Goal: Task Accomplishment & Management: Complete application form

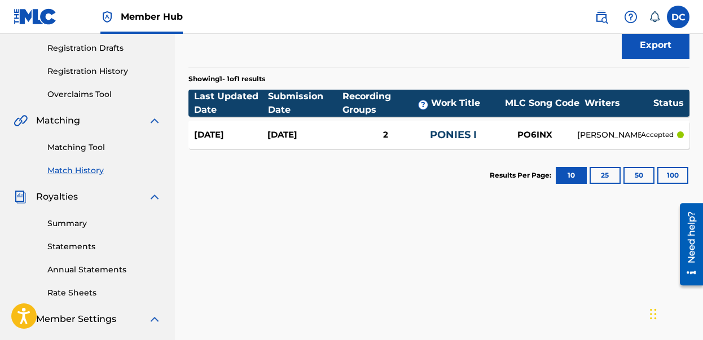
scroll to position [189, 0]
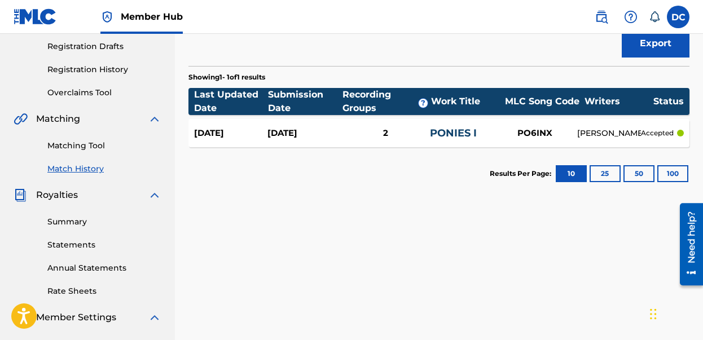
click at [549, 133] on div "PO6INX" at bounding box center [535, 133] width 85 height 13
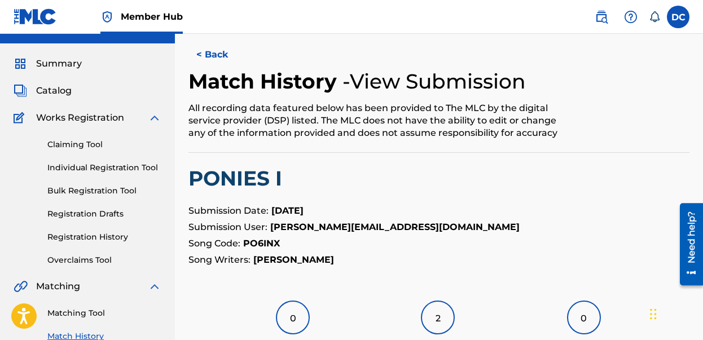
scroll to position [9, 0]
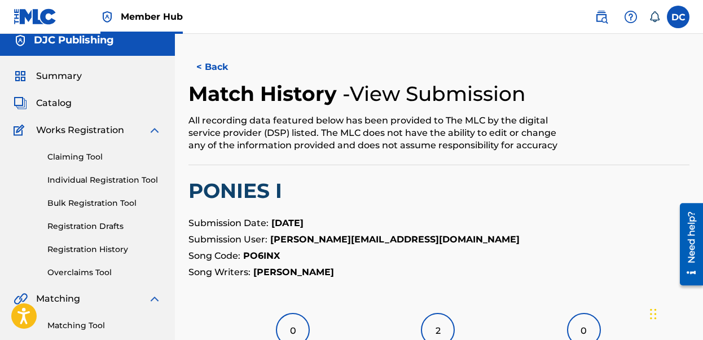
click at [153, 131] on img at bounding box center [155, 131] width 14 height 14
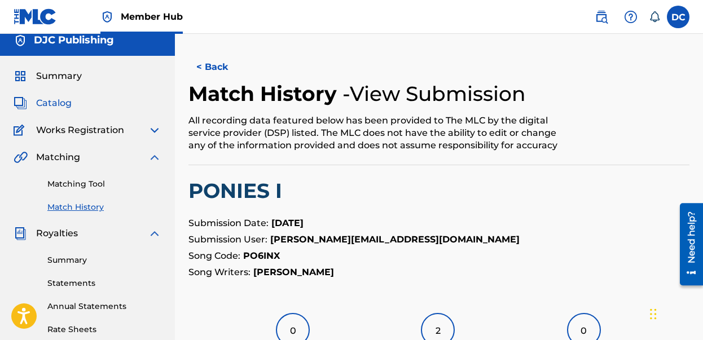
click at [21, 102] on img at bounding box center [21, 103] width 14 height 14
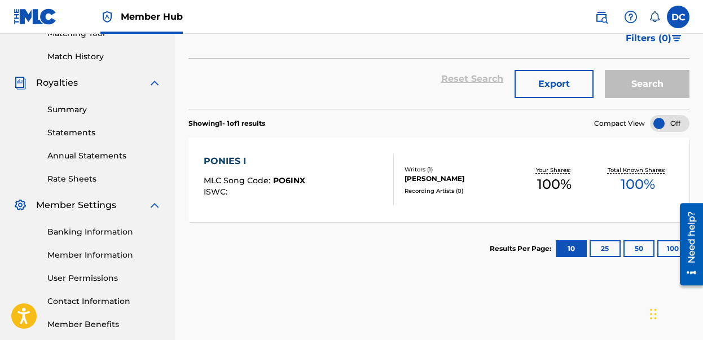
scroll to position [152, 0]
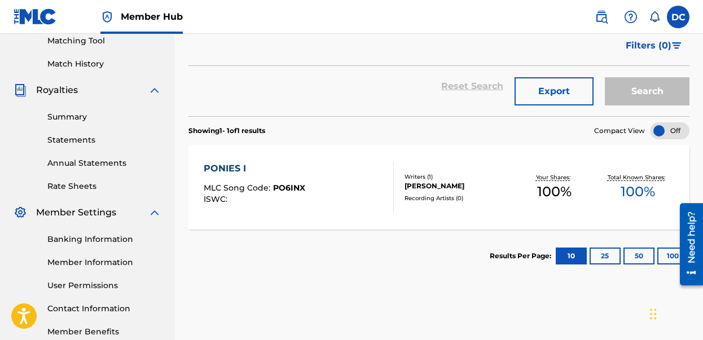
click at [334, 192] on div "PONIES I MLC Song Code : PO6INX ISWC :" at bounding box center [299, 187] width 190 height 51
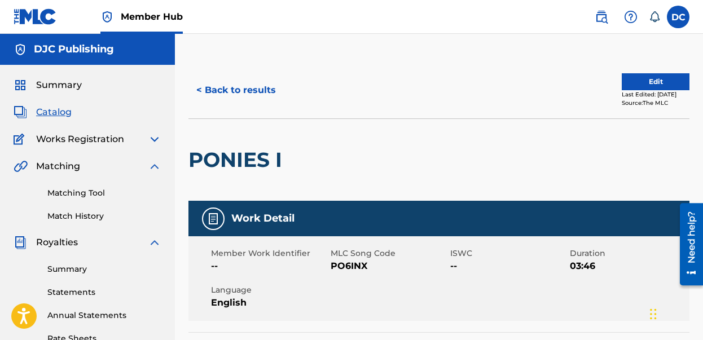
click at [25, 108] on img at bounding box center [21, 113] width 14 height 14
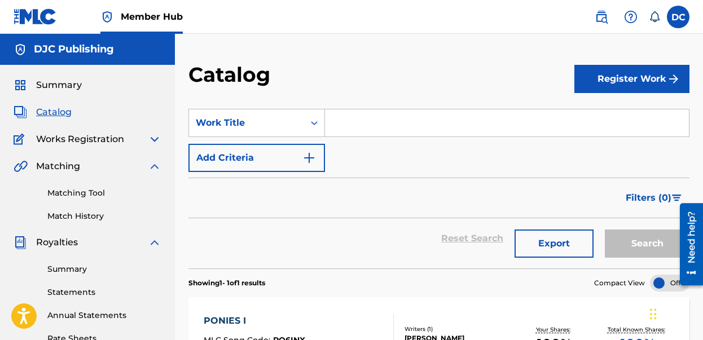
click at [410, 128] on input "Search Form" at bounding box center [507, 122] width 364 height 27
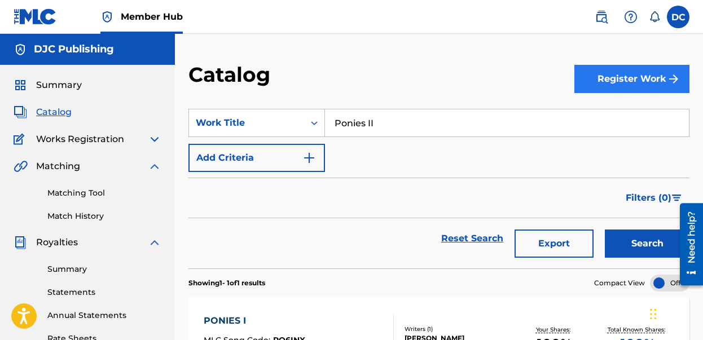
type input "Ponies II"
click at [637, 78] on button "Register Work" at bounding box center [631, 79] width 115 height 28
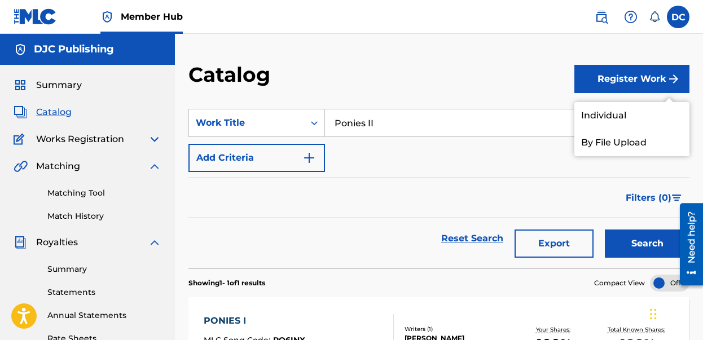
click at [453, 128] on input "Ponies II" at bounding box center [507, 122] width 364 height 27
drag, startPoint x: 453, startPoint y: 128, endPoint x: 365, endPoint y: 84, distance: 98.7
click at [365, 84] on div "Catalog Register Work Individual By File Upload SearchWithCriteriaca33c0fb-c4cb…" at bounding box center [439, 283] width 528 height 442
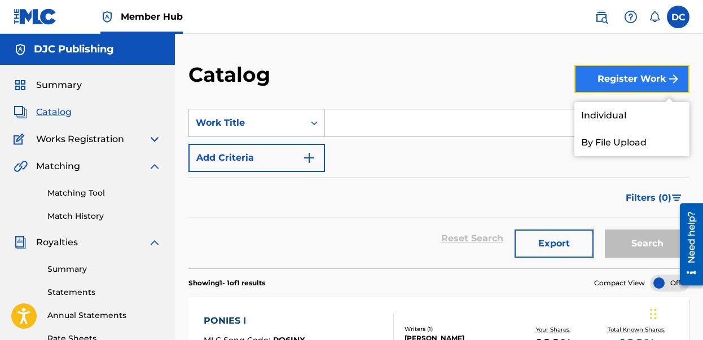
click at [648, 78] on button "Register Work" at bounding box center [631, 79] width 115 height 28
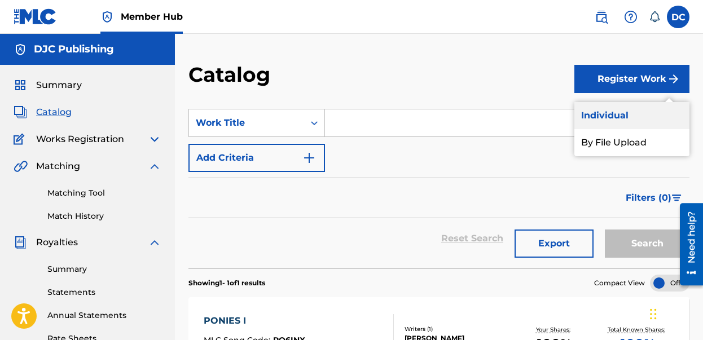
click at [637, 119] on link "Individual" at bounding box center [631, 115] width 115 height 27
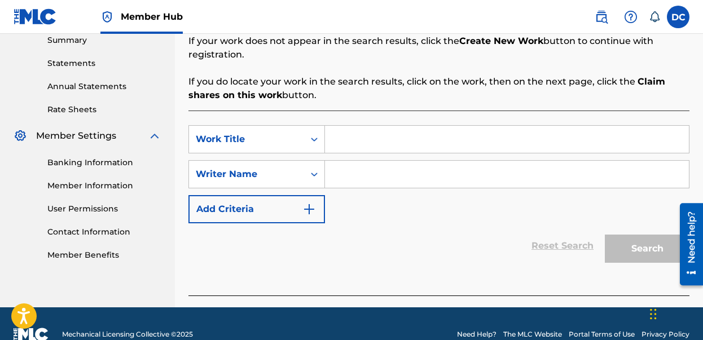
scroll to position [233, 0]
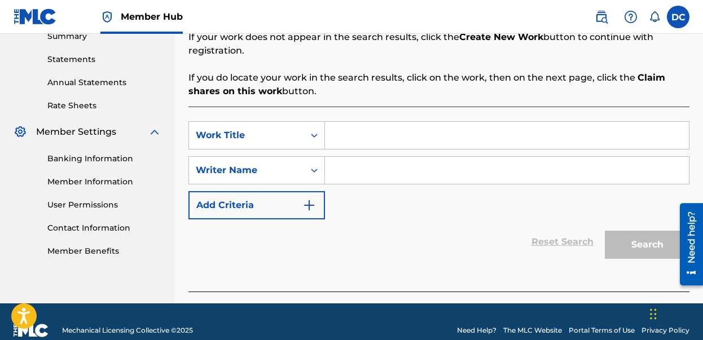
click at [393, 132] on input "Search Form" at bounding box center [507, 135] width 364 height 27
type input "Ponies II"
click at [434, 265] on div "SearchWithCriteria75225b7f-e939-4fd2-b9d0-93fa3ebbdc5f Work Title Ponies II Sea…" at bounding box center [438, 199] width 501 height 185
click at [412, 168] on input "Search Form" at bounding box center [507, 170] width 364 height 27
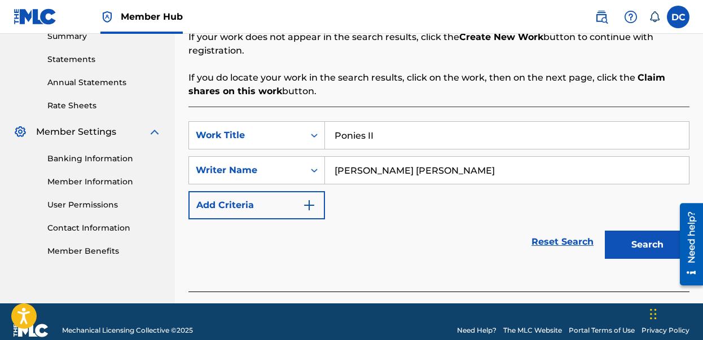
scroll to position [251, 0]
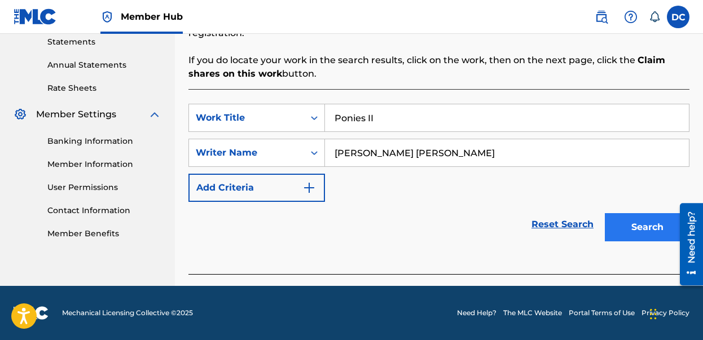
type input "[PERSON_NAME] [PERSON_NAME]"
click at [652, 230] on button "Search" at bounding box center [647, 227] width 85 height 28
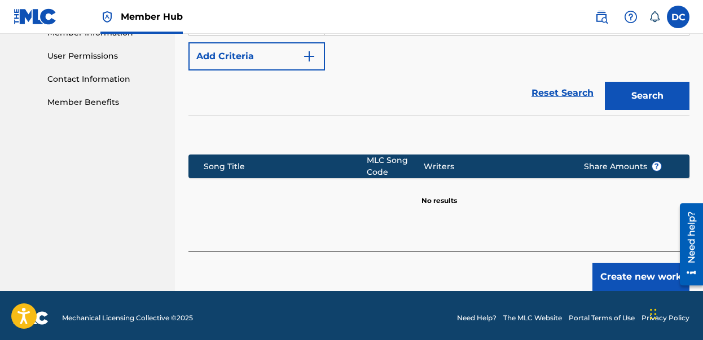
scroll to position [387, 0]
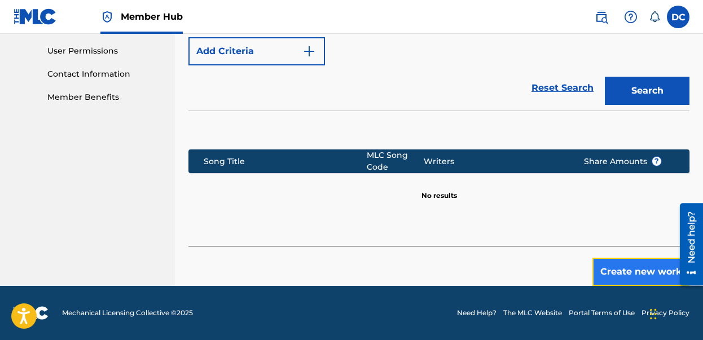
click at [626, 267] on button "Create new work" at bounding box center [641, 272] width 97 height 28
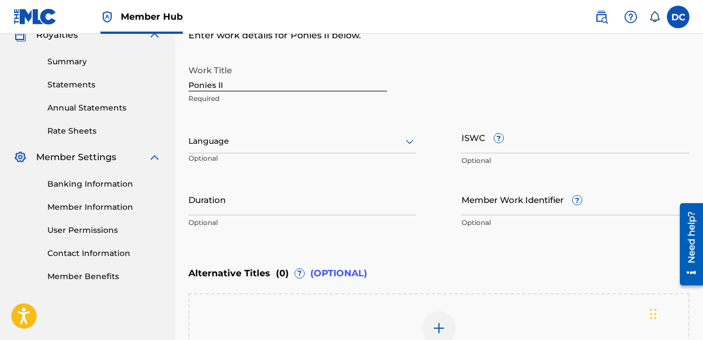
scroll to position [221, 0]
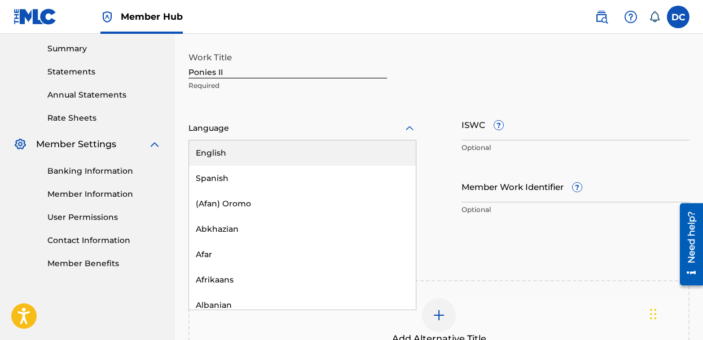
click at [411, 129] on icon at bounding box center [410, 128] width 8 height 5
click at [370, 143] on div "English" at bounding box center [302, 153] width 227 height 25
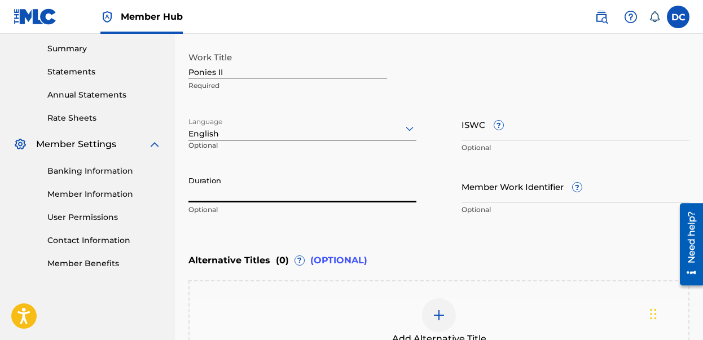
click at [341, 191] on input "Duration" at bounding box center [302, 186] width 228 height 32
type input "2"
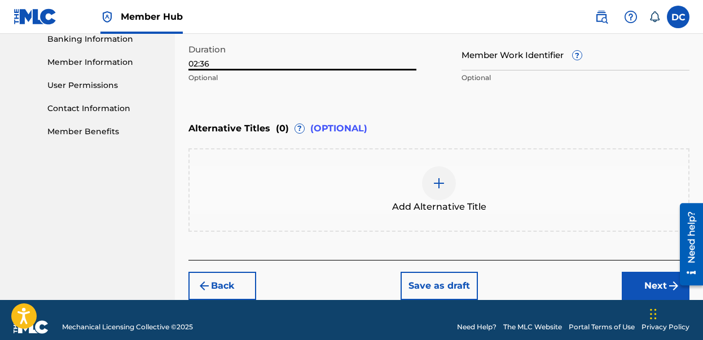
scroll to position [366, 0]
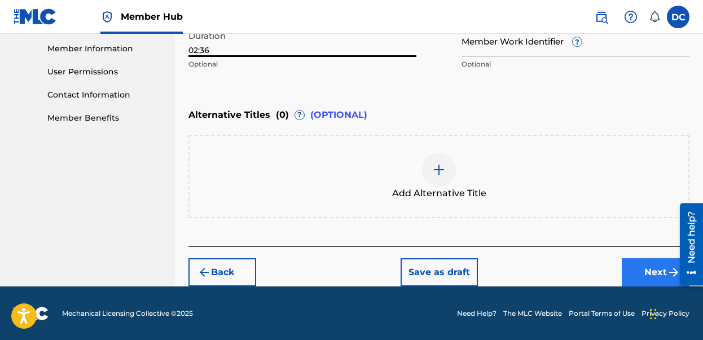
type input "02:36"
click at [660, 277] on button "Next" at bounding box center [656, 272] width 68 height 28
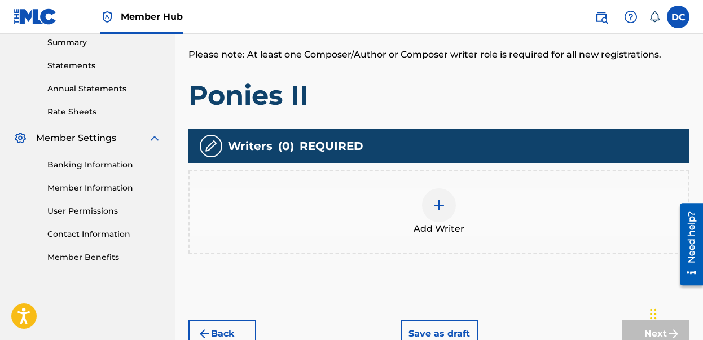
scroll to position [288, 0]
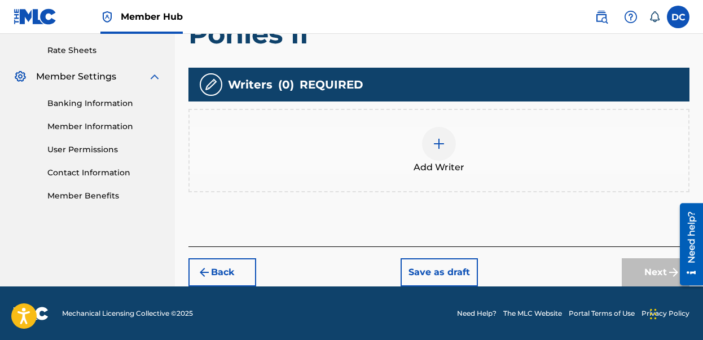
click at [437, 144] on img at bounding box center [439, 144] width 14 height 14
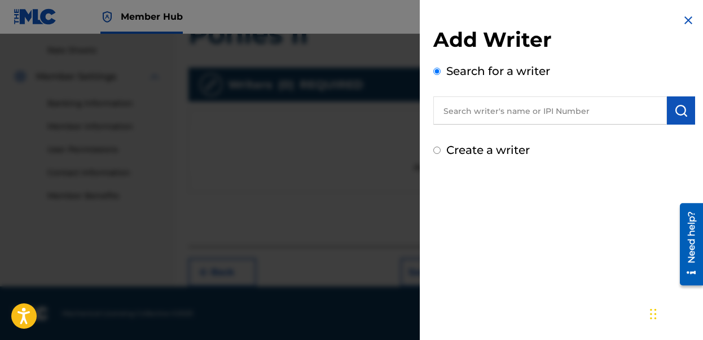
click at [474, 109] on input "text" at bounding box center [550, 110] width 234 height 28
type input "[PERSON_NAME] [PERSON_NAME]"
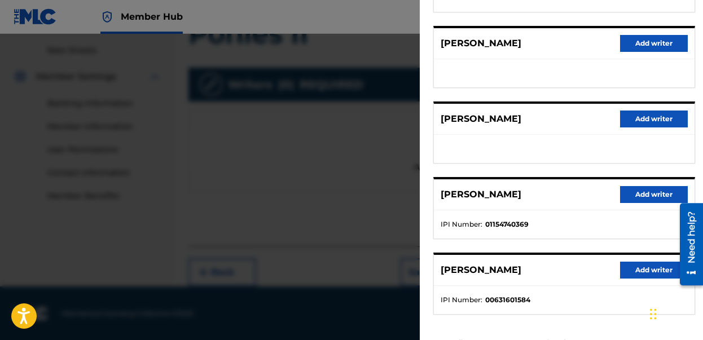
scroll to position [194, 0]
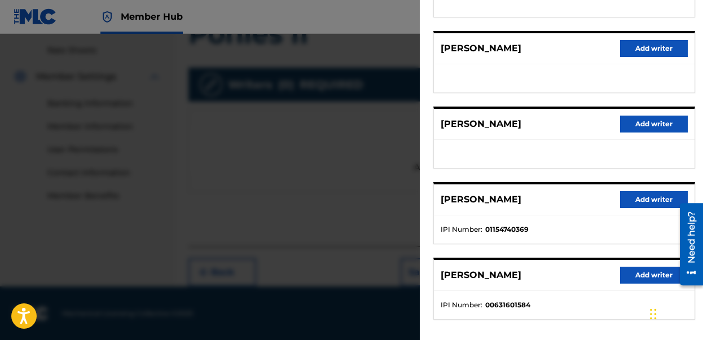
click at [352, 55] on div at bounding box center [351, 204] width 703 height 340
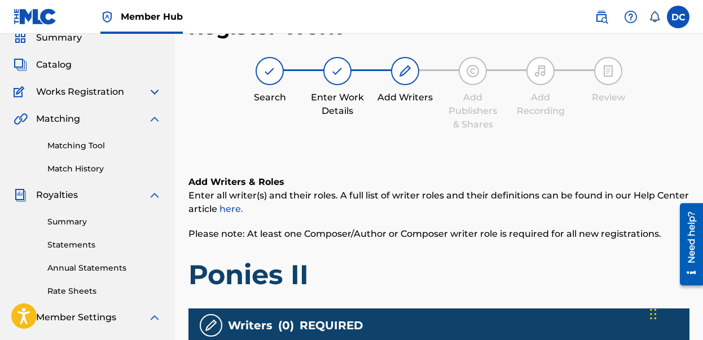
scroll to position [0, 0]
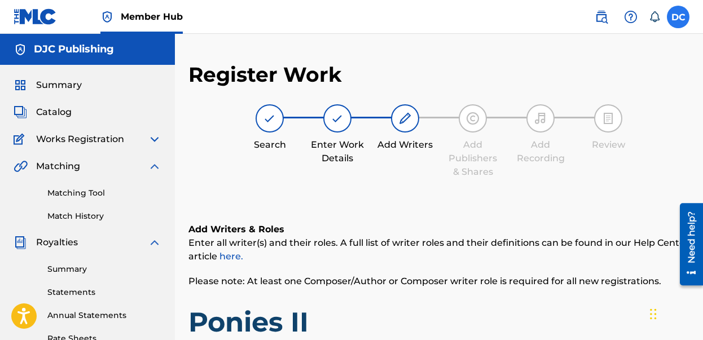
click at [679, 19] on label at bounding box center [678, 17] width 23 height 23
click at [678, 17] on input "DC [PERSON_NAME] [PERSON_NAME][EMAIL_ADDRESS][DOMAIN_NAME] Notification Prefere…" at bounding box center [678, 17] width 0 height 0
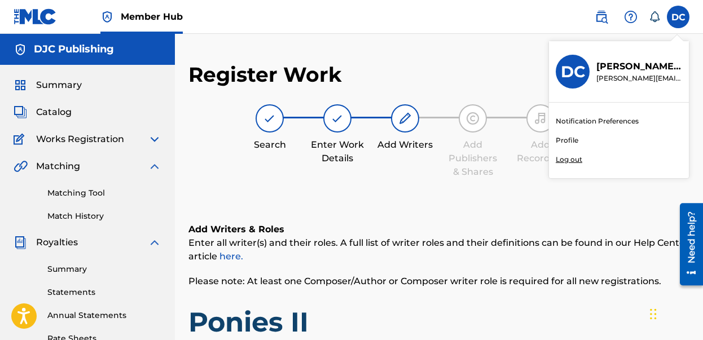
click at [568, 139] on link "Profile" at bounding box center [567, 140] width 23 height 10
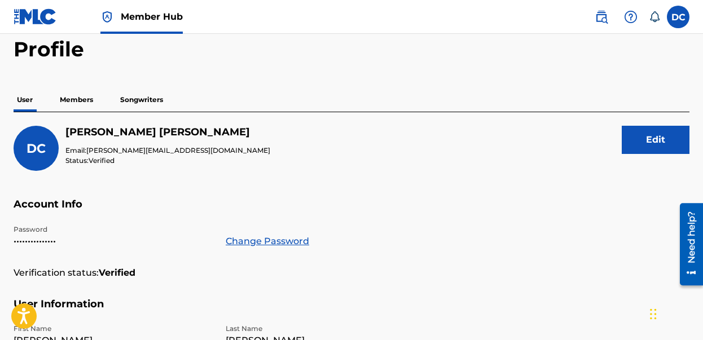
scroll to position [45, 0]
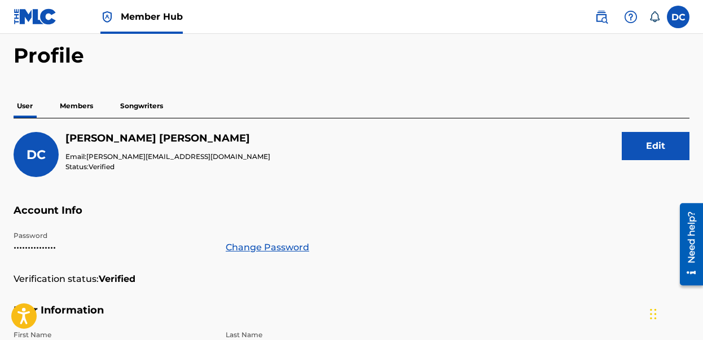
click at [81, 109] on p "Members" at bounding box center [76, 106] width 40 height 24
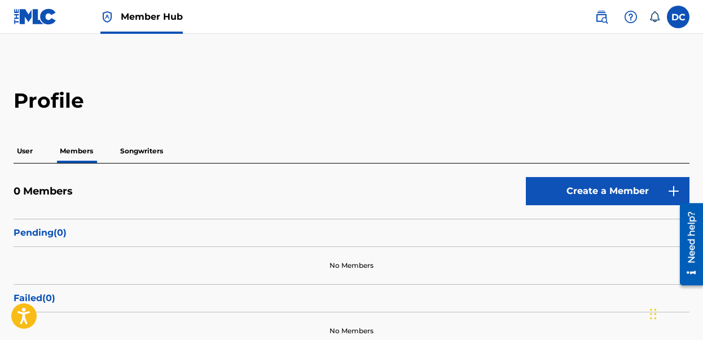
click at [143, 152] on p "Songwriters" at bounding box center [142, 151] width 50 height 24
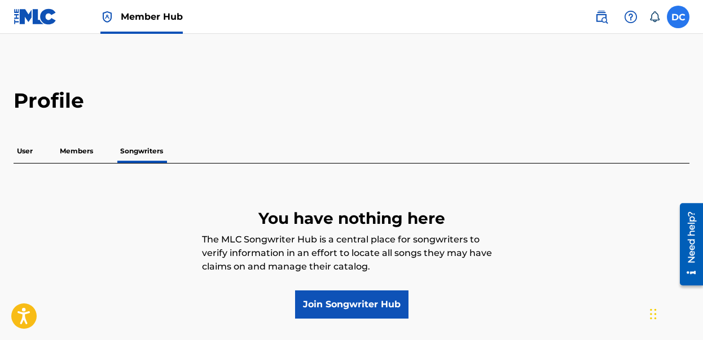
click at [681, 17] on label at bounding box center [678, 17] width 23 height 23
click at [678, 17] on input "DC [PERSON_NAME] [PERSON_NAME][EMAIL_ADDRESS][DOMAIN_NAME] Notification Prefere…" at bounding box center [678, 17] width 0 height 0
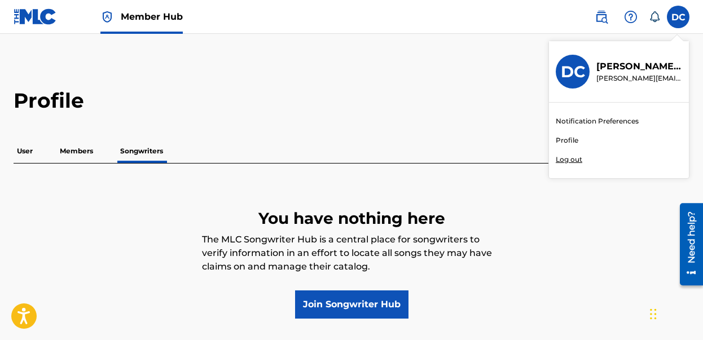
click at [275, 58] on main "Profile User Members Songwriters You have nothing here The MLC Songwriter Hub i…" at bounding box center [351, 201] width 703 height 335
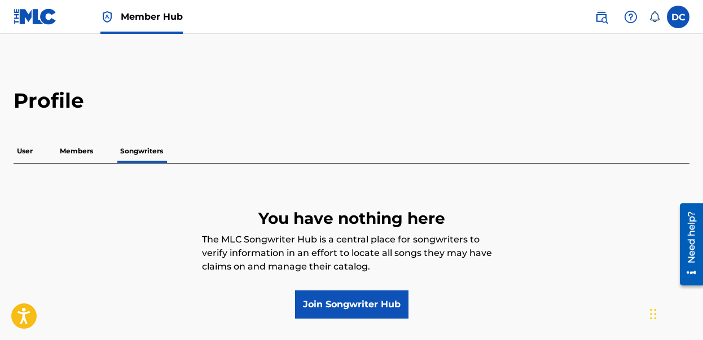
click at [40, 17] on img at bounding box center [35, 16] width 43 height 16
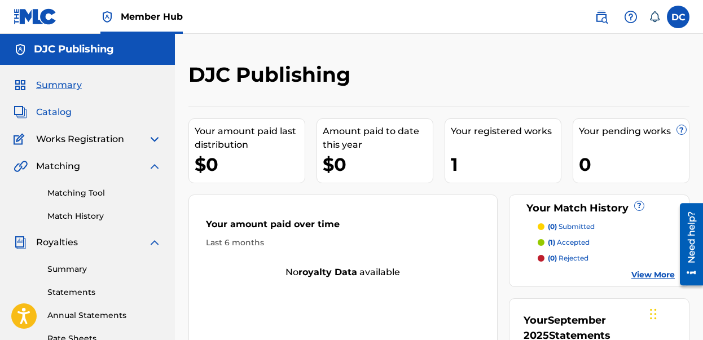
click at [55, 115] on span "Catalog" at bounding box center [54, 113] width 36 height 14
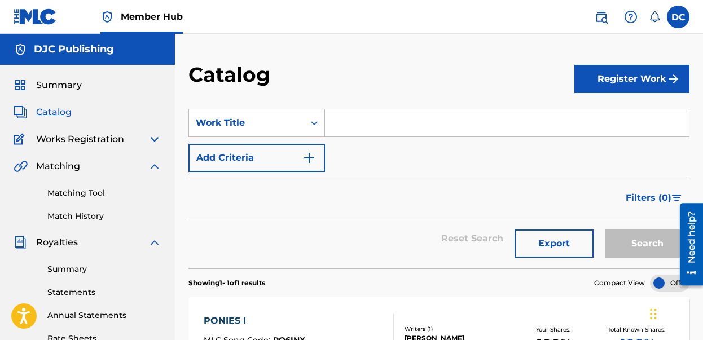
click at [388, 122] on input "Search Form" at bounding box center [507, 122] width 364 height 27
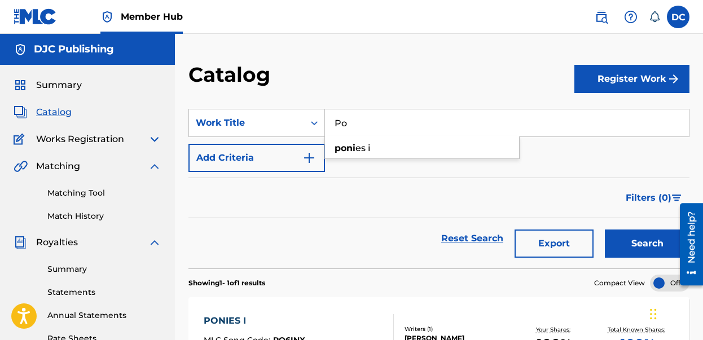
type input "P"
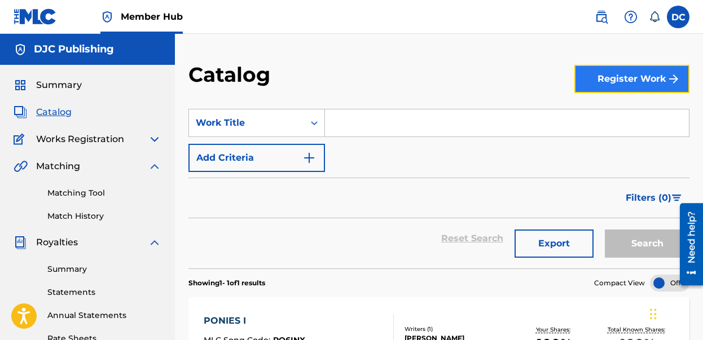
click at [650, 82] on button "Register Work" at bounding box center [631, 79] width 115 height 28
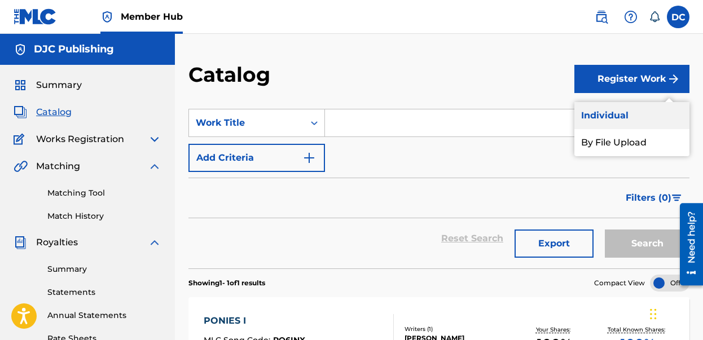
click at [614, 111] on link "Individual" at bounding box center [631, 115] width 115 height 27
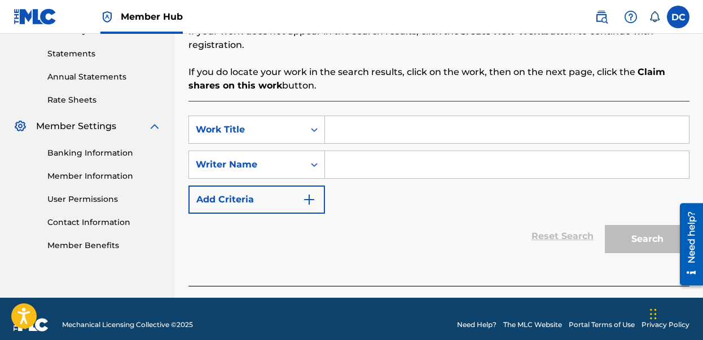
scroll to position [251, 0]
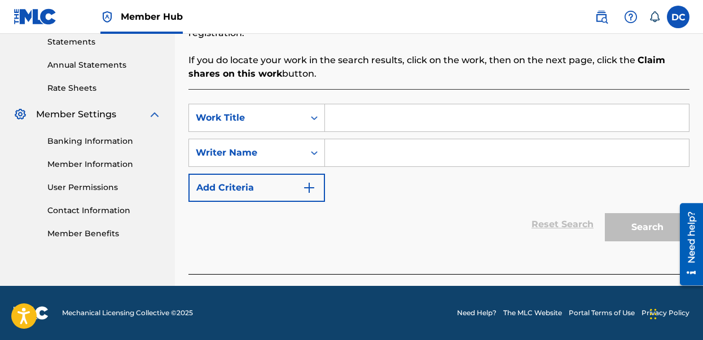
click at [411, 115] on input "Search Form" at bounding box center [507, 117] width 364 height 27
type input "Ponies II"
click at [414, 178] on div "SearchWithCriteria75225b7f-e939-4fd2-b9d0-93fa3ebbdc5f Work Title Ponies II Sea…" at bounding box center [438, 153] width 501 height 98
click at [391, 152] on input "Search Form" at bounding box center [507, 152] width 364 height 27
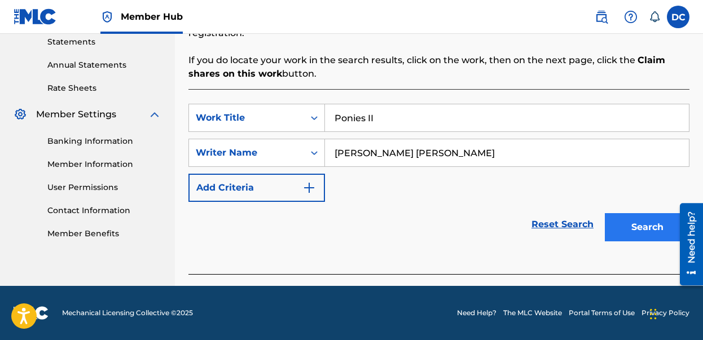
type input "[PERSON_NAME] [PERSON_NAME]"
click at [640, 215] on button "Search" at bounding box center [647, 227] width 85 height 28
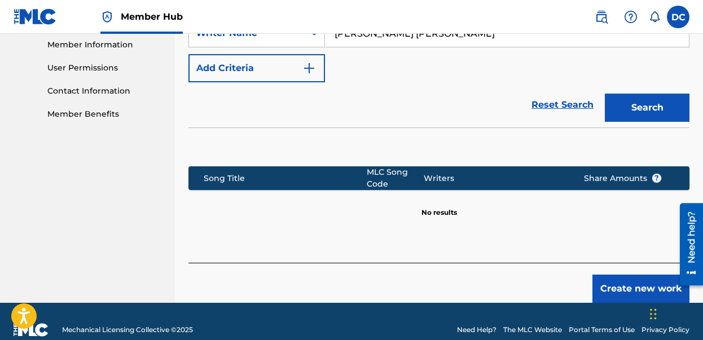
scroll to position [387, 0]
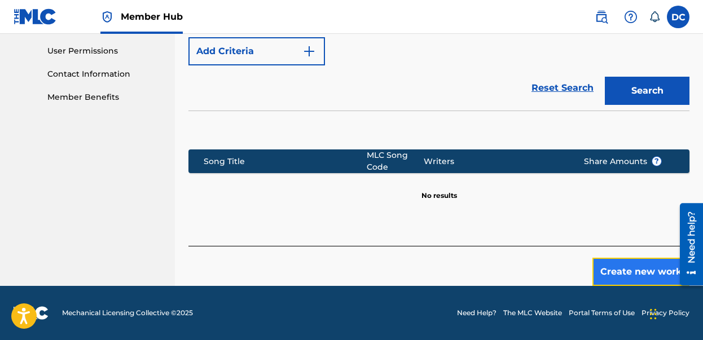
click at [634, 267] on button "Create new work" at bounding box center [641, 272] width 97 height 28
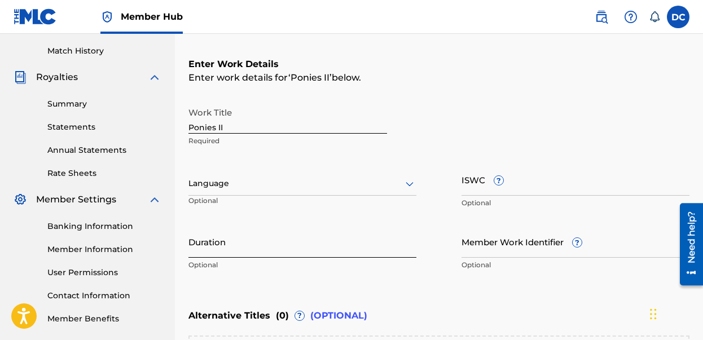
scroll to position [176, 0]
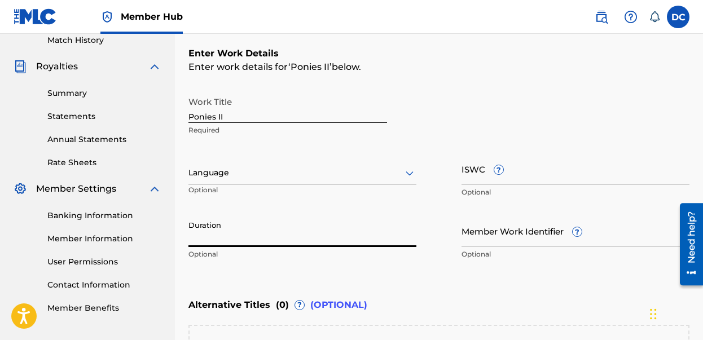
click at [324, 228] on input "Duration" at bounding box center [302, 231] width 228 height 32
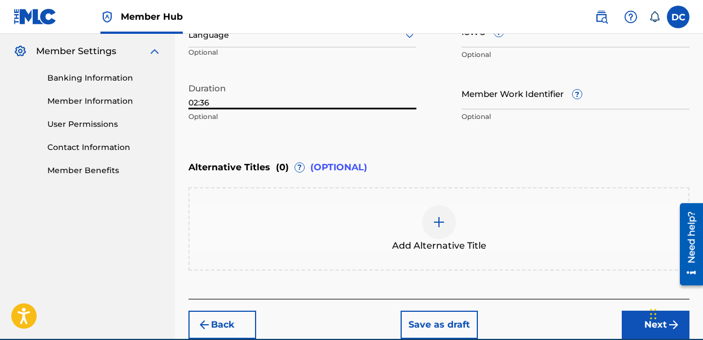
scroll to position [366, 0]
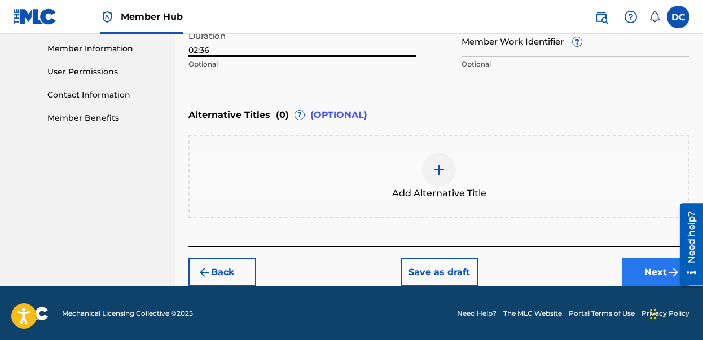
type input "02:36"
click at [652, 267] on button "Next" at bounding box center [656, 272] width 68 height 28
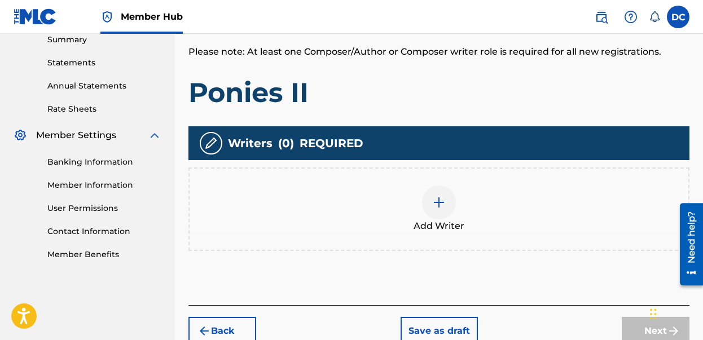
scroll to position [246, 0]
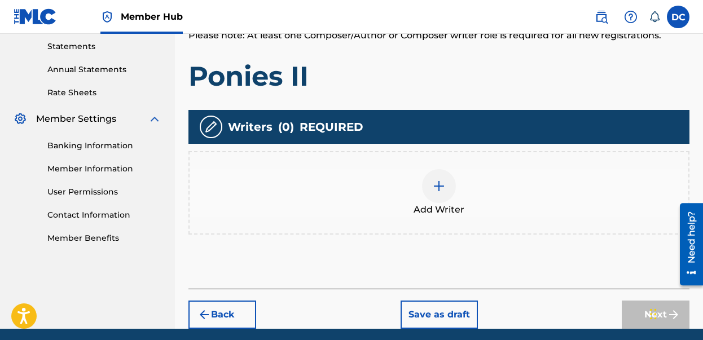
click at [436, 185] on img at bounding box center [439, 186] width 14 height 14
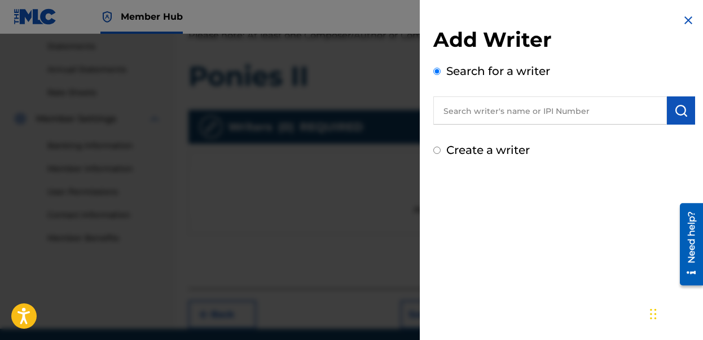
click at [489, 101] on input "text" at bounding box center [550, 110] width 234 height 28
type input "[PERSON_NAME] [PERSON_NAME]"
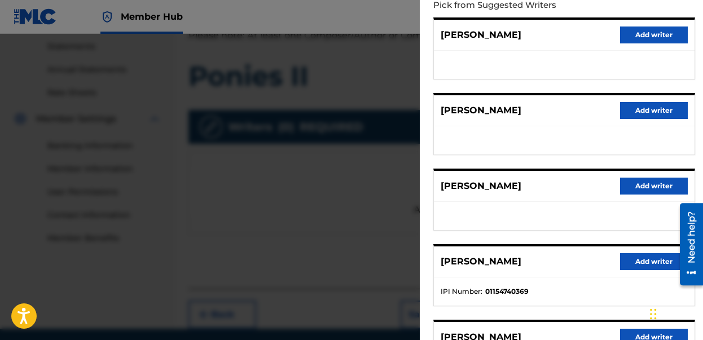
scroll to position [244, 0]
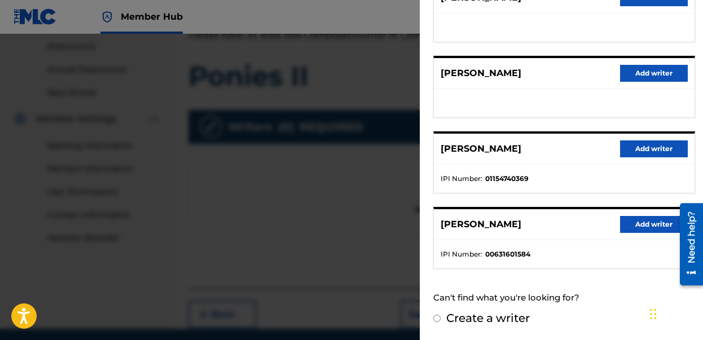
click at [438, 317] on input "Create a writer" at bounding box center [436, 318] width 7 height 7
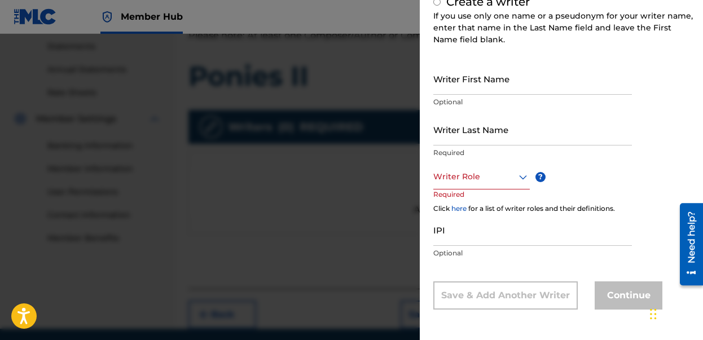
radio input "false"
radio input "true"
click at [507, 86] on input "Writer First Name" at bounding box center [532, 79] width 199 height 32
type input "[PERSON_NAME]"
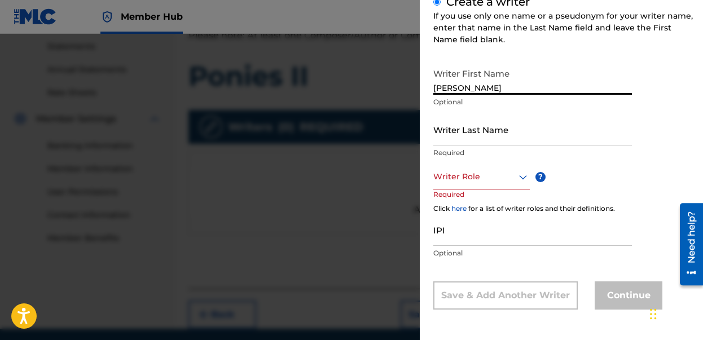
click at [522, 146] on div "Writer Last Name Required" at bounding box center [532, 138] width 199 height 51
click at [524, 139] on input "Writer Last Name" at bounding box center [532, 129] width 199 height 32
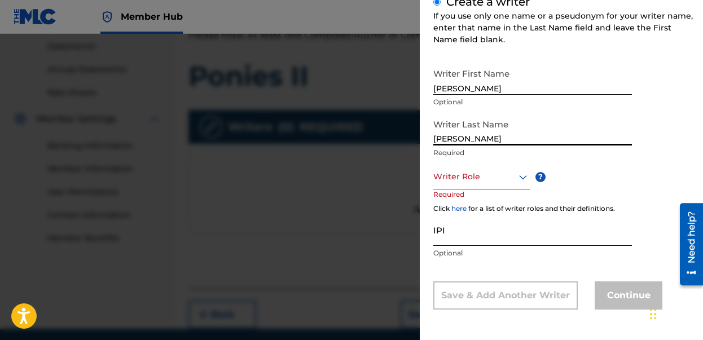
type input "[PERSON_NAME]"
click at [479, 238] on input "IPI" at bounding box center [532, 230] width 199 height 32
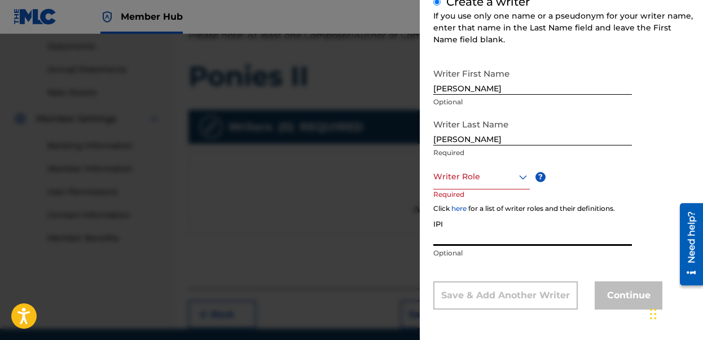
click at [494, 175] on div at bounding box center [481, 177] width 96 height 14
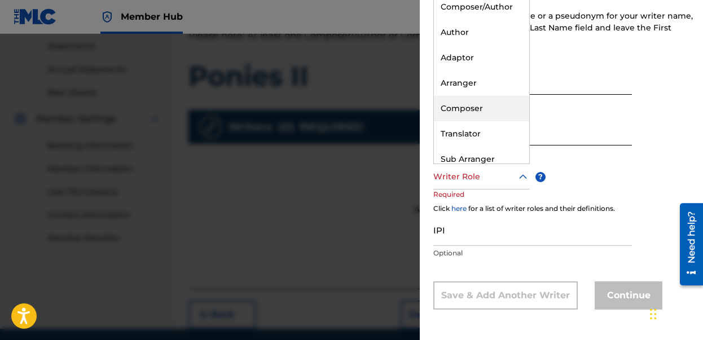
click at [483, 111] on div "Composer" at bounding box center [481, 108] width 95 height 25
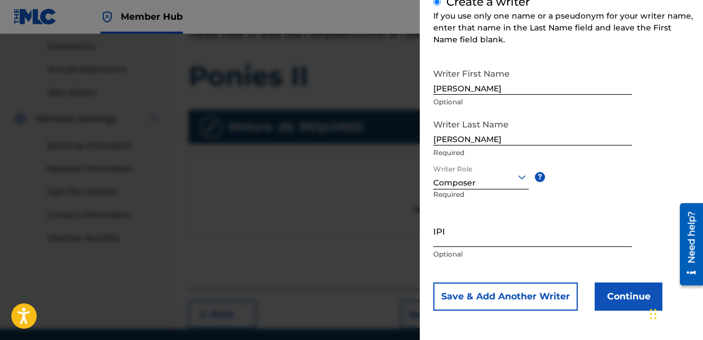
click at [479, 240] on input "IPI" at bounding box center [532, 231] width 199 height 32
paste input "00725383634"
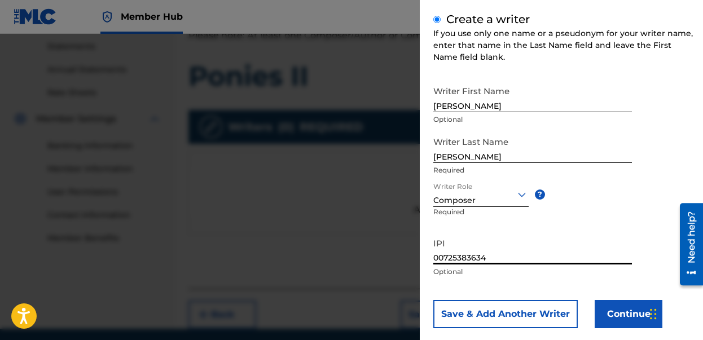
scroll to position [150, 0]
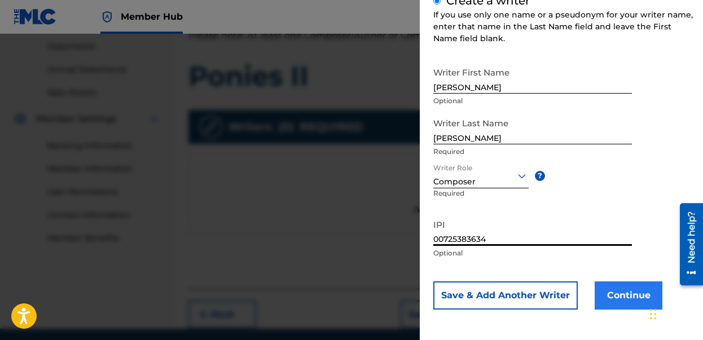
type input "00725383634"
click at [622, 290] on button "Continue" at bounding box center [629, 296] width 68 height 28
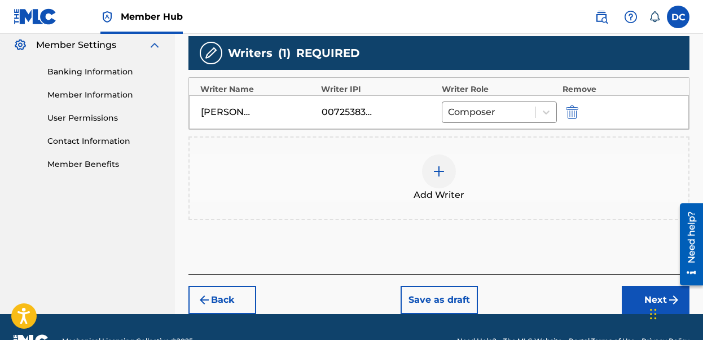
scroll to position [348, 0]
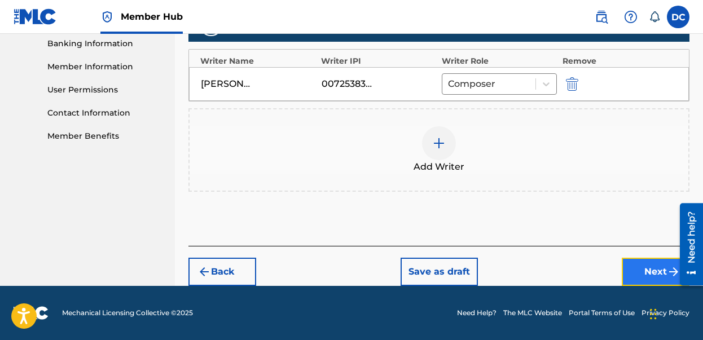
click at [649, 269] on button "Next" at bounding box center [656, 272] width 68 height 28
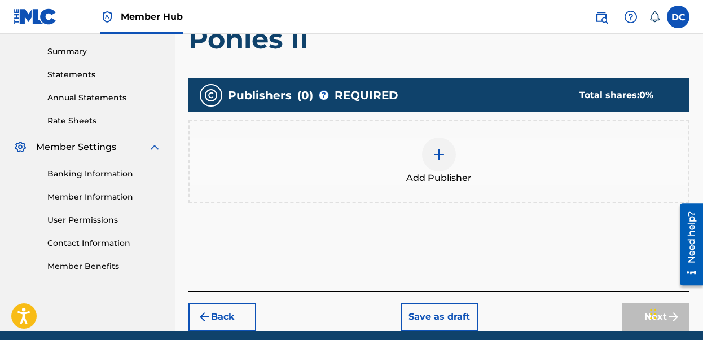
scroll to position [217, 0]
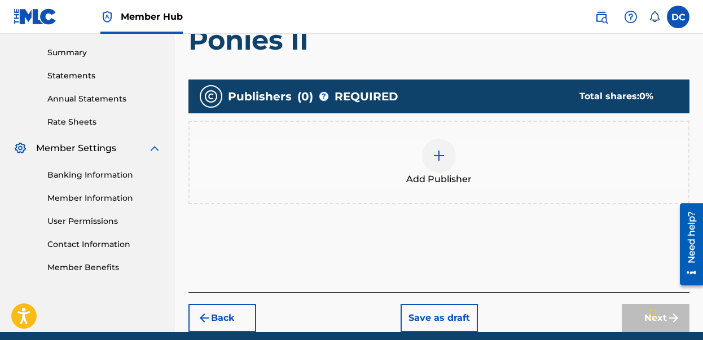
click at [442, 156] on img at bounding box center [439, 156] width 14 height 14
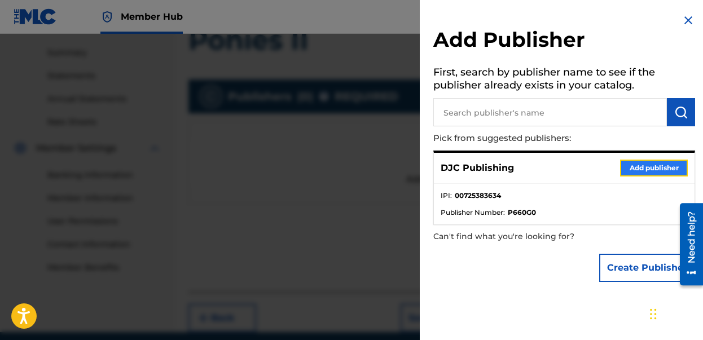
click at [640, 165] on button "Add publisher" at bounding box center [654, 168] width 68 height 17
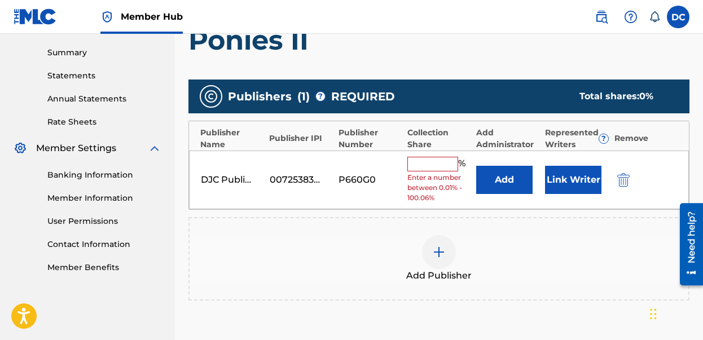
click at [428, 160] on input "text" at bounding box center [432, 164] width 51 height 15
type input "100"
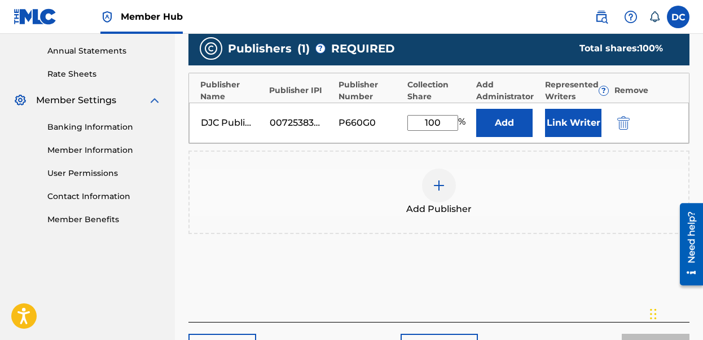
scroll to position [254, 0]
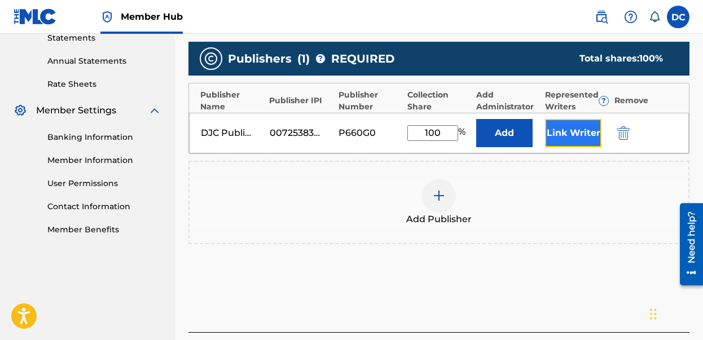
click at [572, 131] on button "Link Writer" at bounding box center [573, 133] width 56 height 28
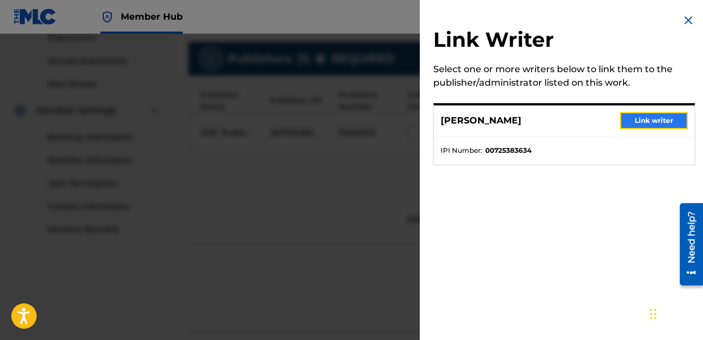
click at [651, 118] on button "Link writer" at bounding box center [654, 120] width 68 height 17
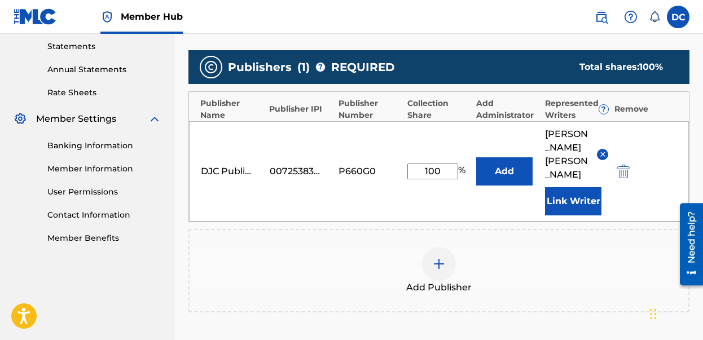
scroll to position [374, 0]
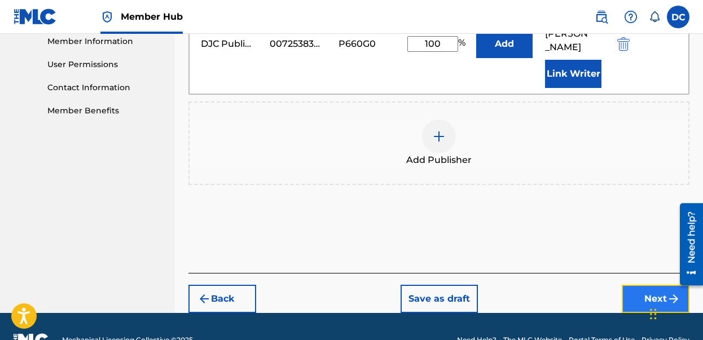
click at [648, 285] on button "Next" at bounding box center [656, 299] width 68 height 28
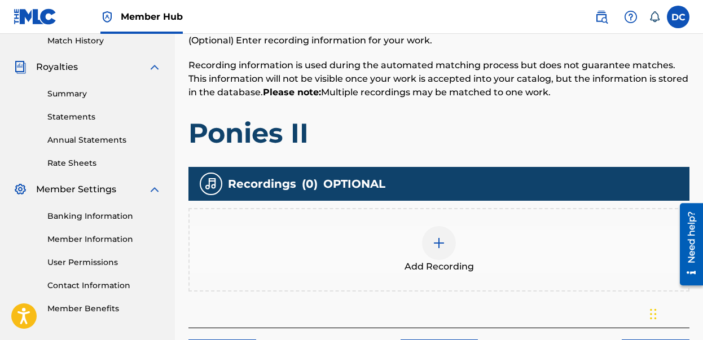
scroll to position [257, 0]
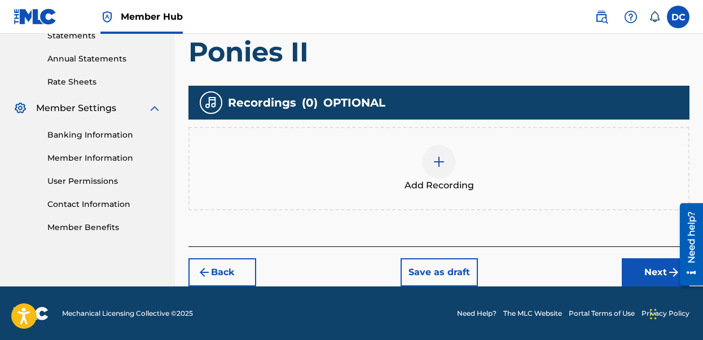
click at [438, 163] on img at bounding box center [439, 162] width 14 height 14
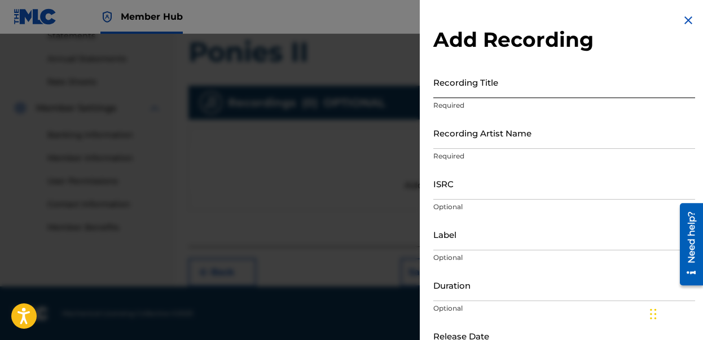
click at [477, 89] on input "Recording Title" at bounding box center [564, 82] width 262 height 32
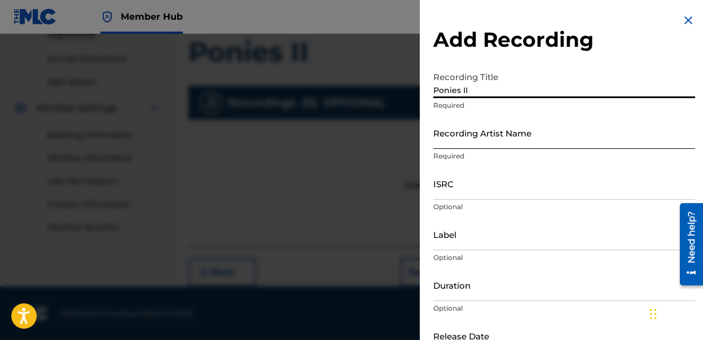
type input "Ponies II"
click at [490, 144] on input "Recording Artist Name" at bounding box center [564, 133] width 262 height 32
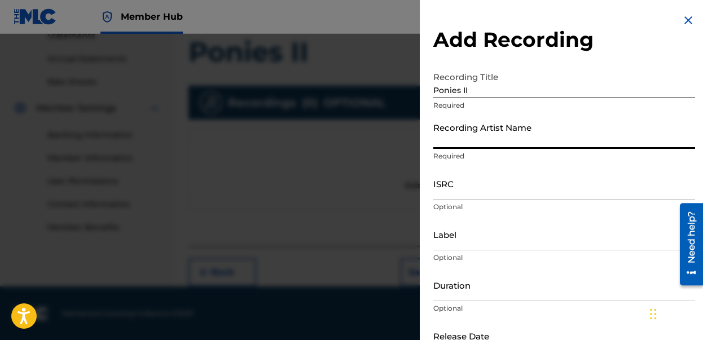
type input "[PERSON_NAME]"
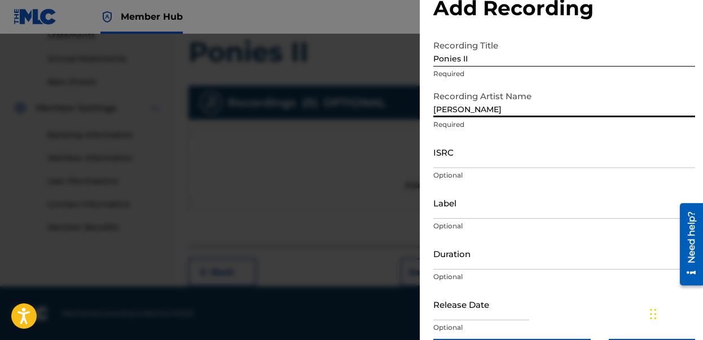
scroll to position [34, 0]
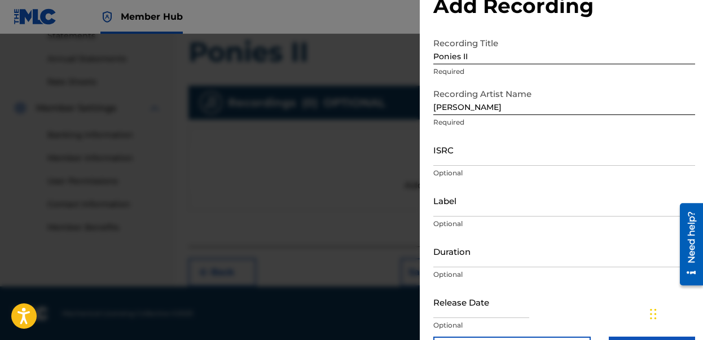
click at [699, 95] on div "Add Recording Recording Title Ponies II Required Recording Artist Name [PERSON_…" at bounding box center [564, 172] width 289 height 413
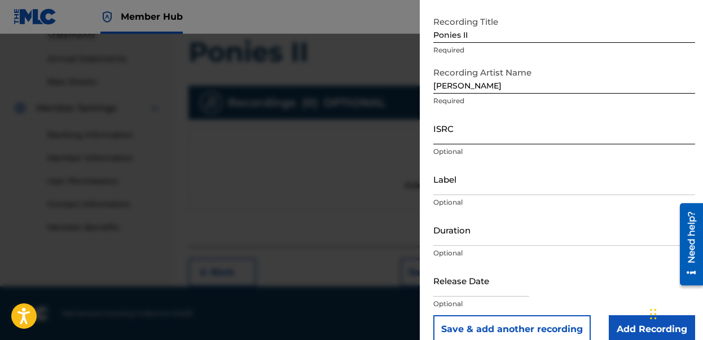
scroll to position [72, 0]
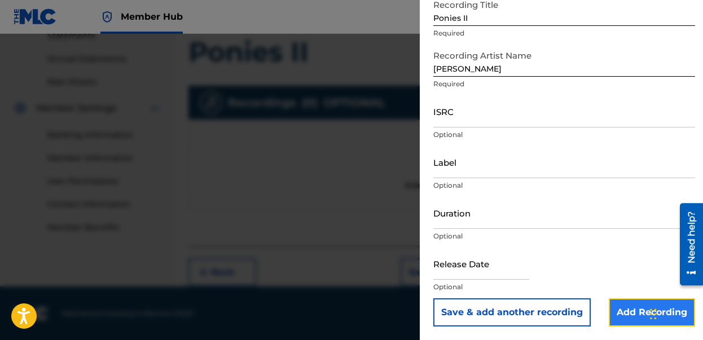
click at [642, 311] on input "Add Recording" at bounding box center [652, 313] width 86 height 28
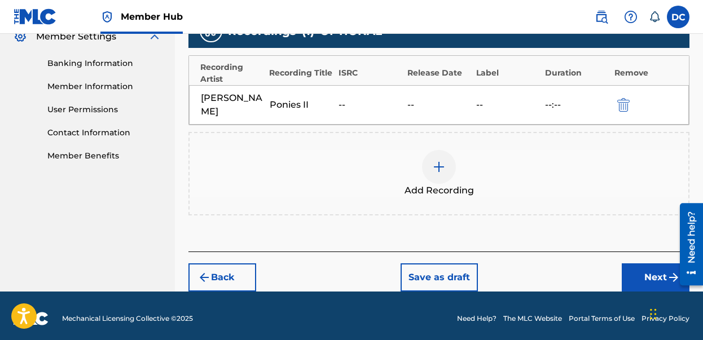
scroll to position [334, 0]
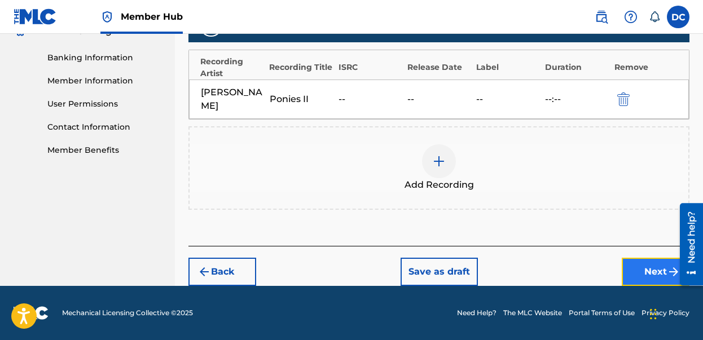
click at [641, 269] on button "Next" at bounding box center [656, 272] width 68 height 28
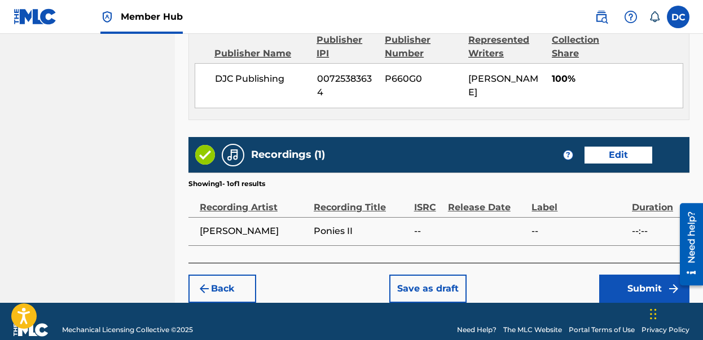
scroll to position [640, 0]
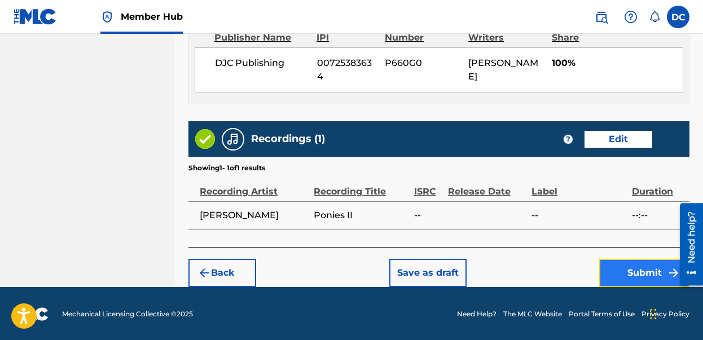
click at [651, 271] on button "Submit" at bounding box center [644, 273] width 90 height 28
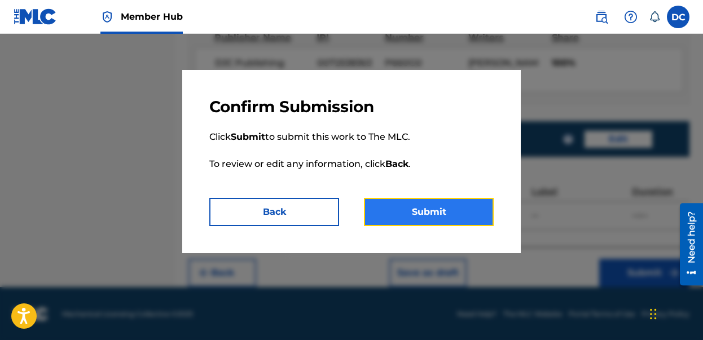
click at [432, 211] on button "Submit" at bounding box center [429, 212] width 130 height 28
